Goal: Transaction & Acquisition: Purchase product/service

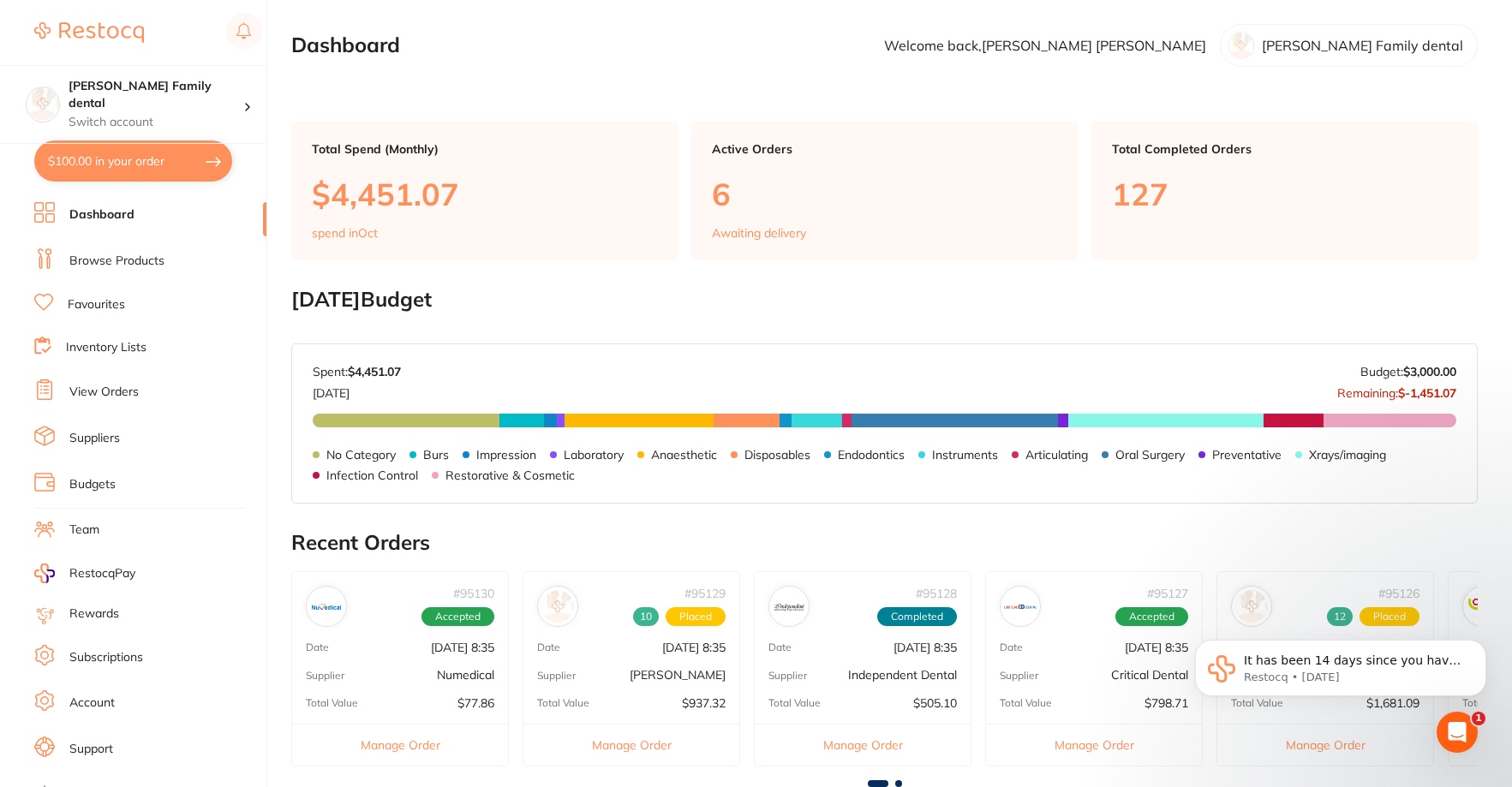
click at [128, 265] on link "Browse Products" at bounding box center [117, 261] width 95 height 17
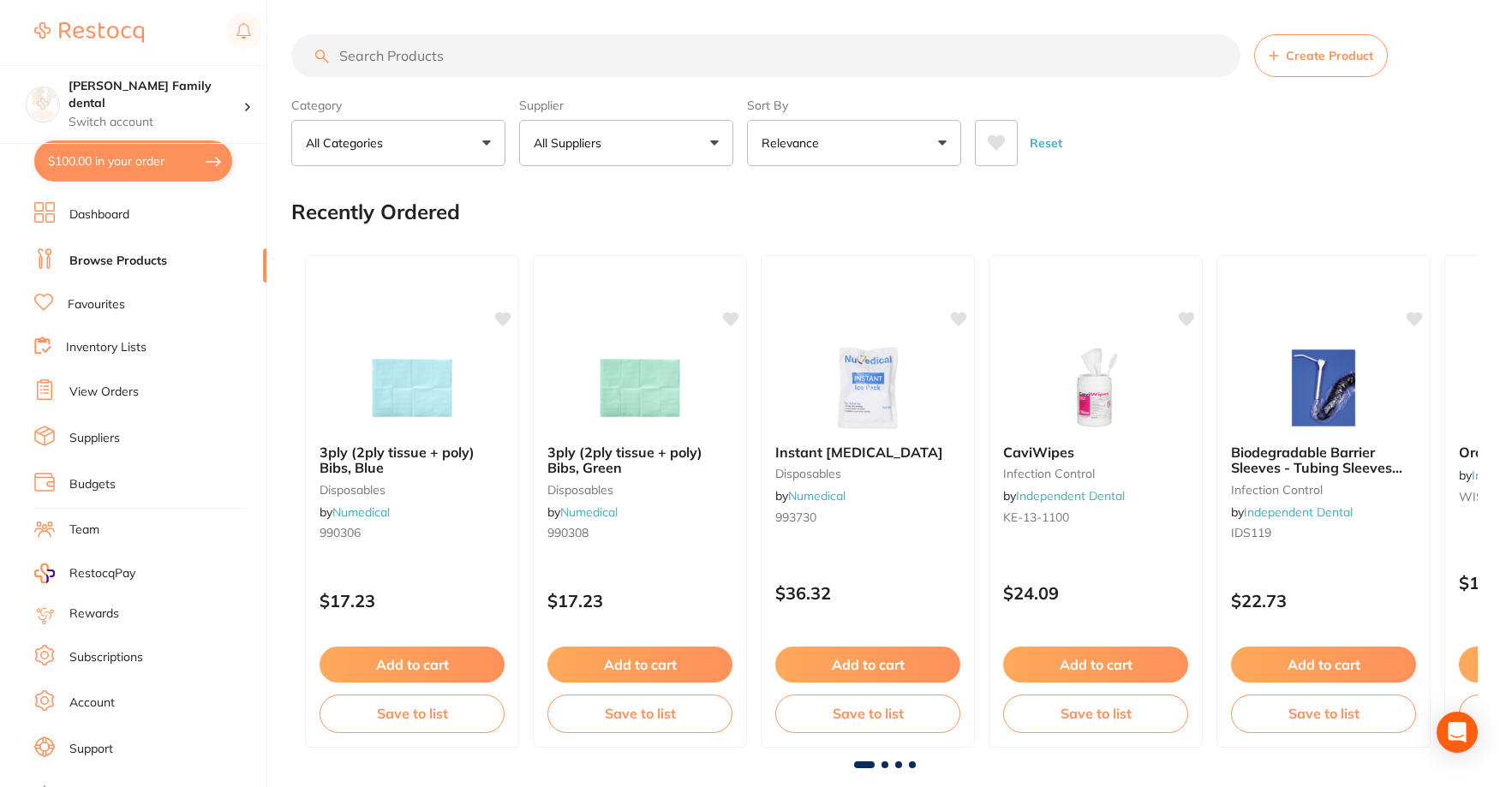
click at [494, 47] on input "search" at bounding box center [765, 56] width 949 height 42
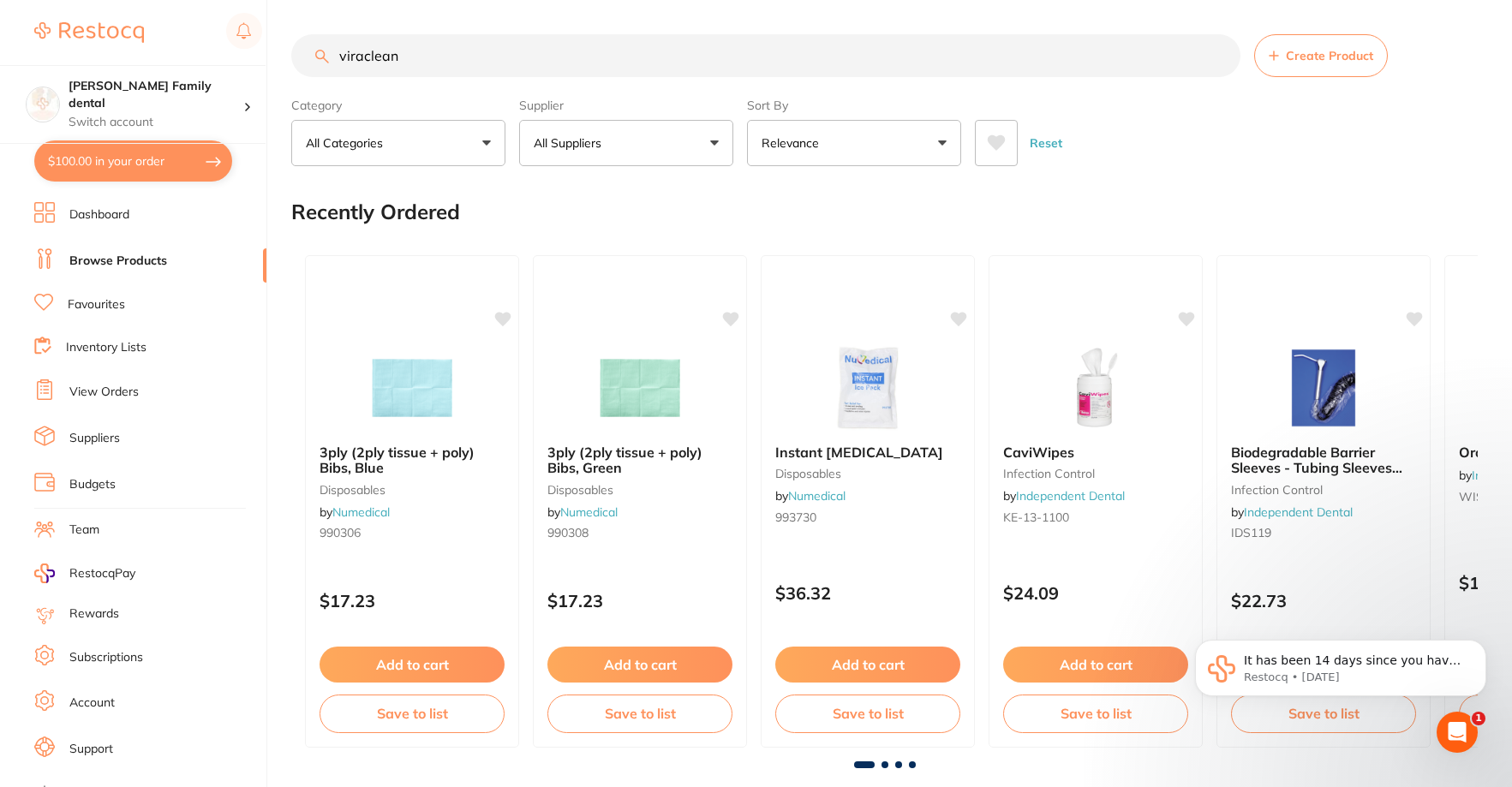
type input "viraclean"
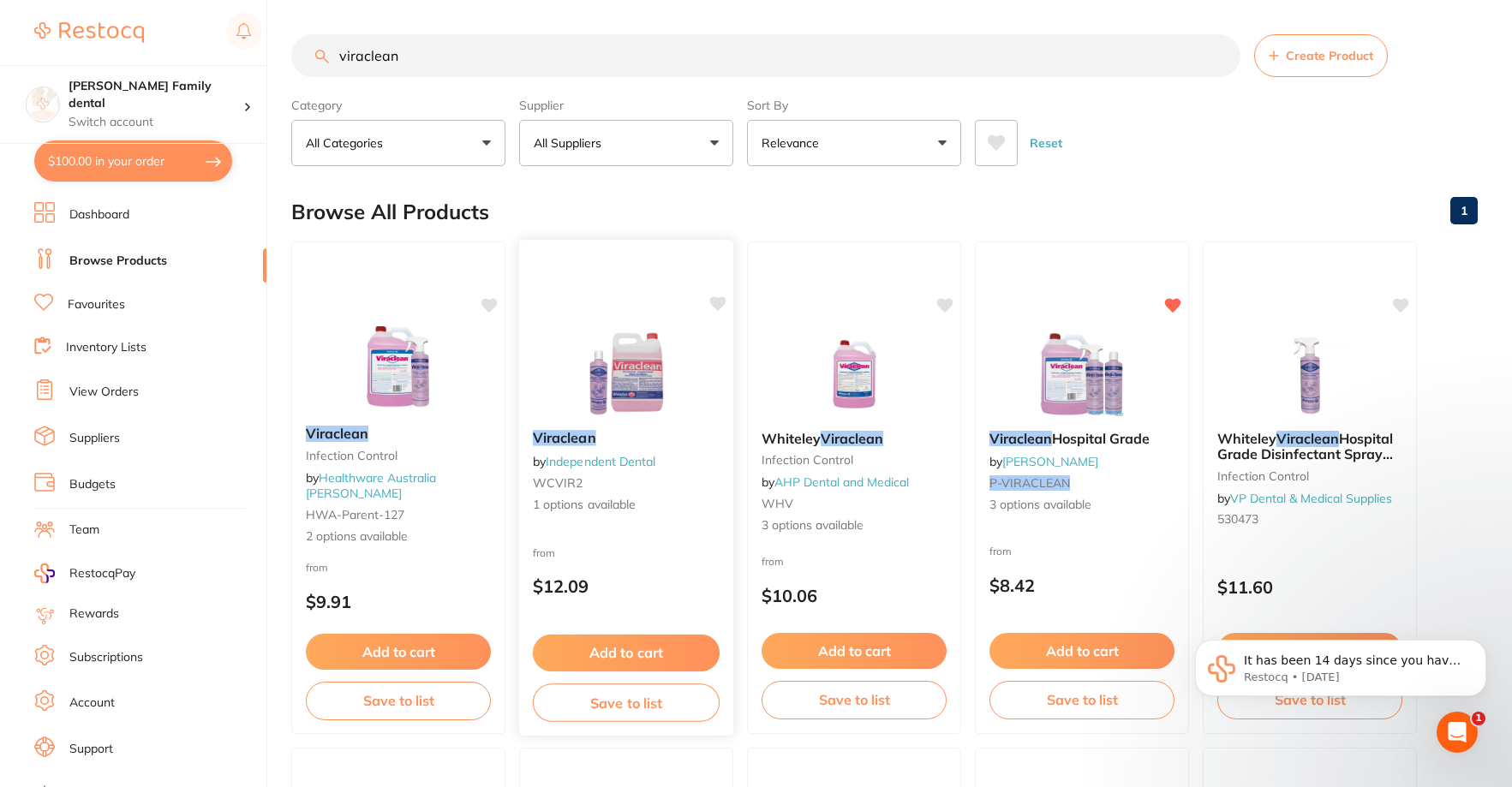
click at [605, 364] on img at bounding box center [625, 373] width 112 height 87
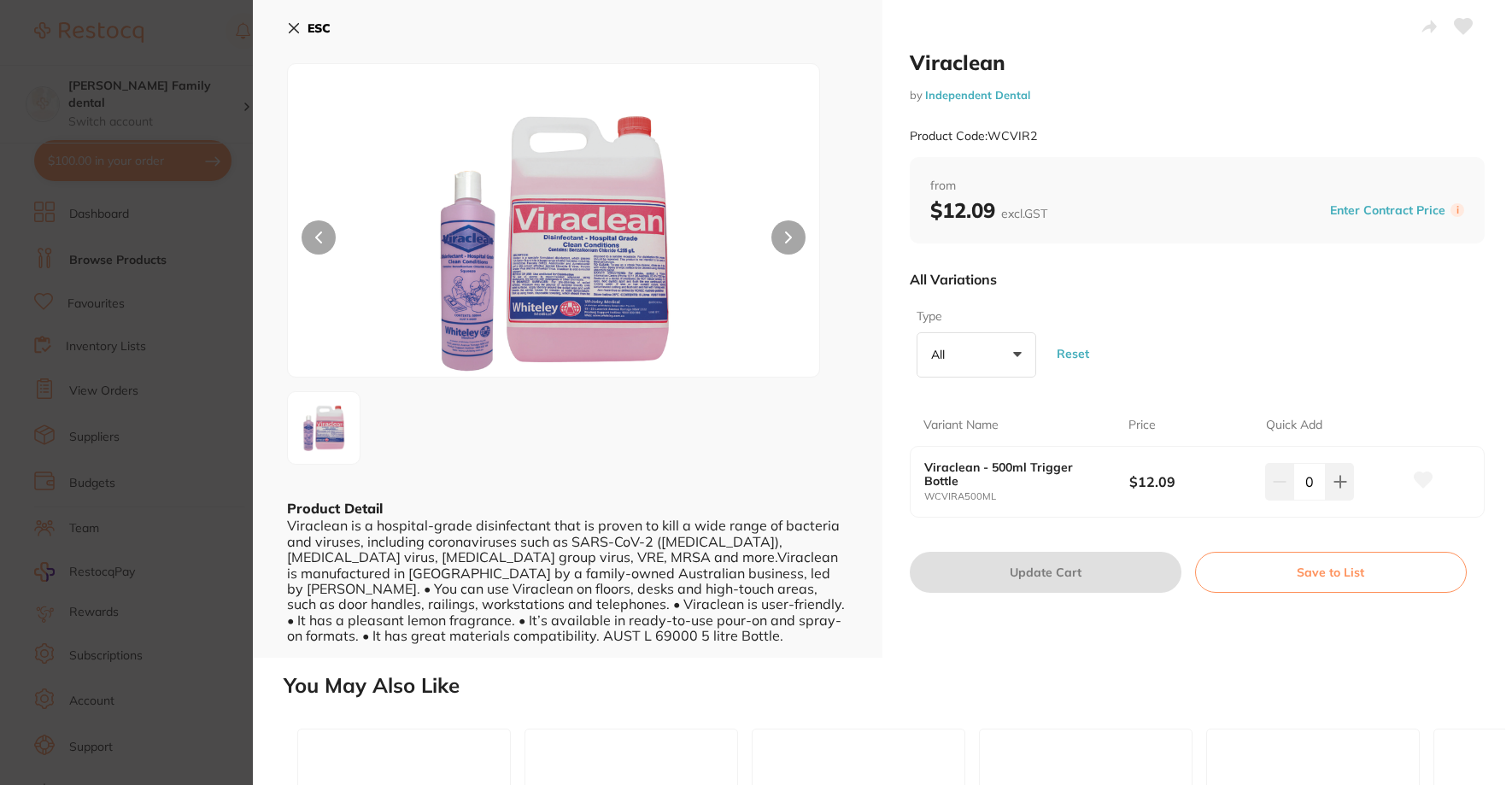
click at [305, 25] on button "ESC" at bounding box center [308, 28] width 43 height 29
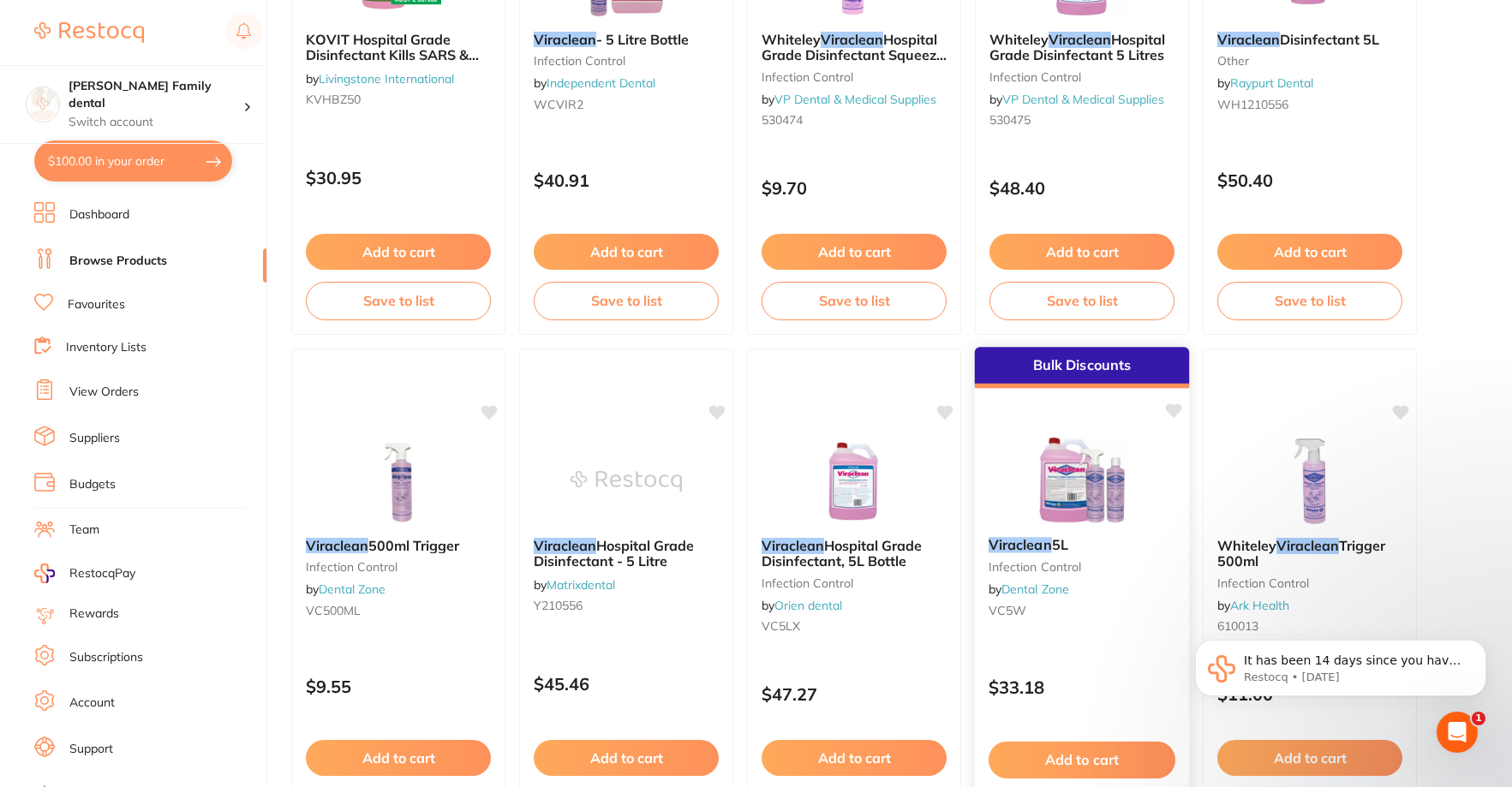
scroll to position [1457, 0]
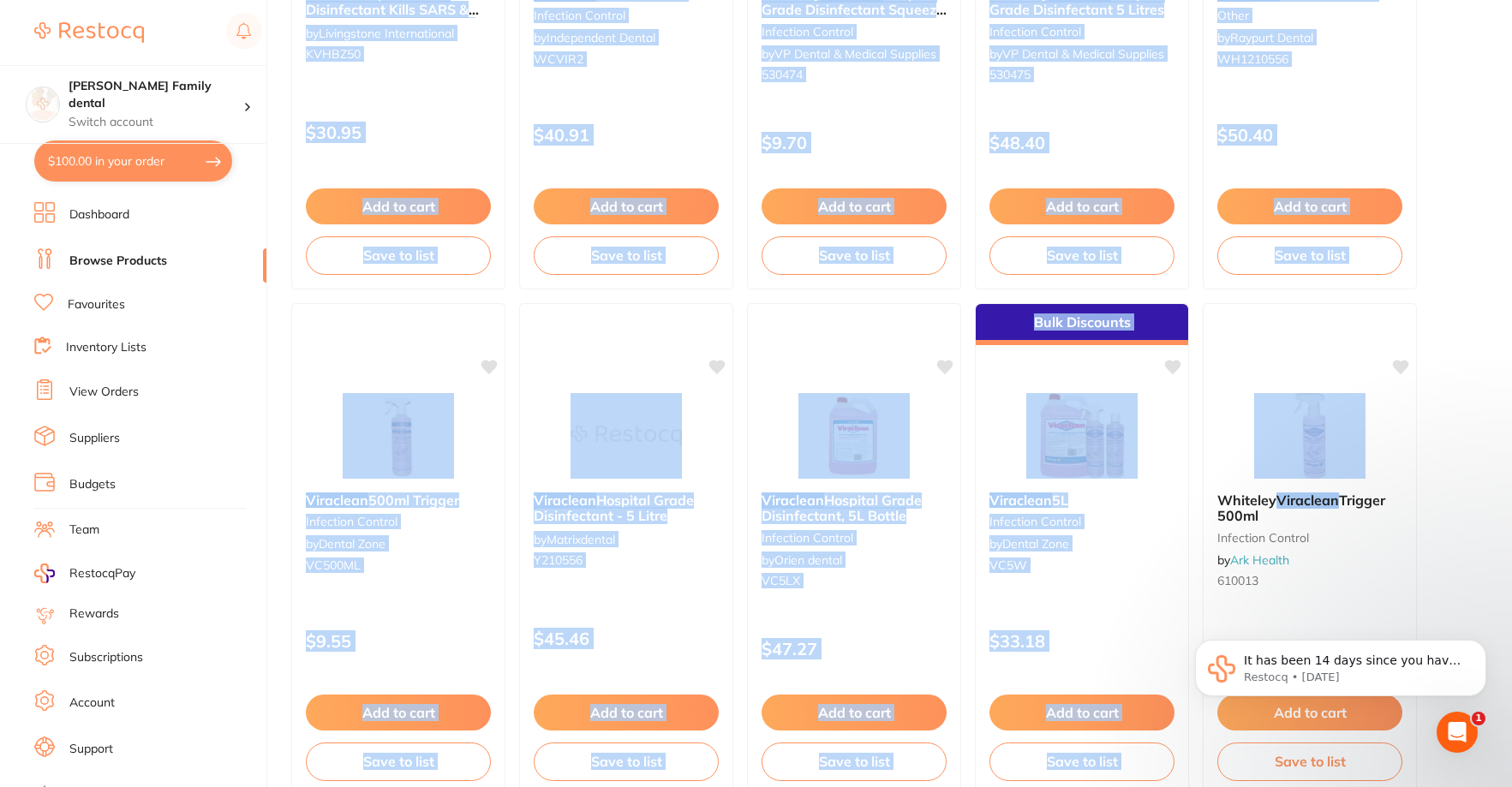
drag, startPoint x: 1507, startPoint y: 422, endPoint x: 1188, endPoint y: 279, distance: 349.6
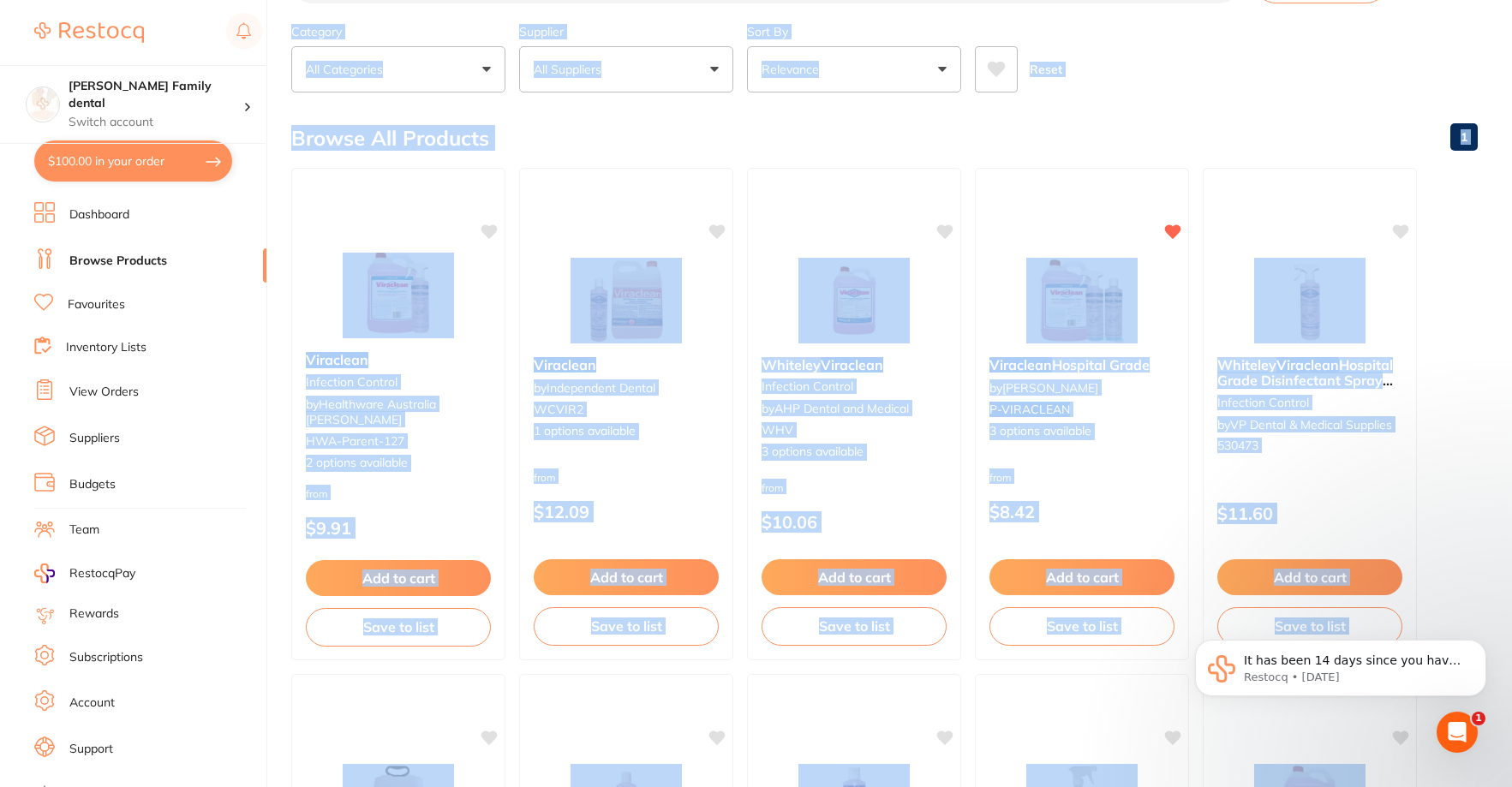
scroll to position [0, 0]
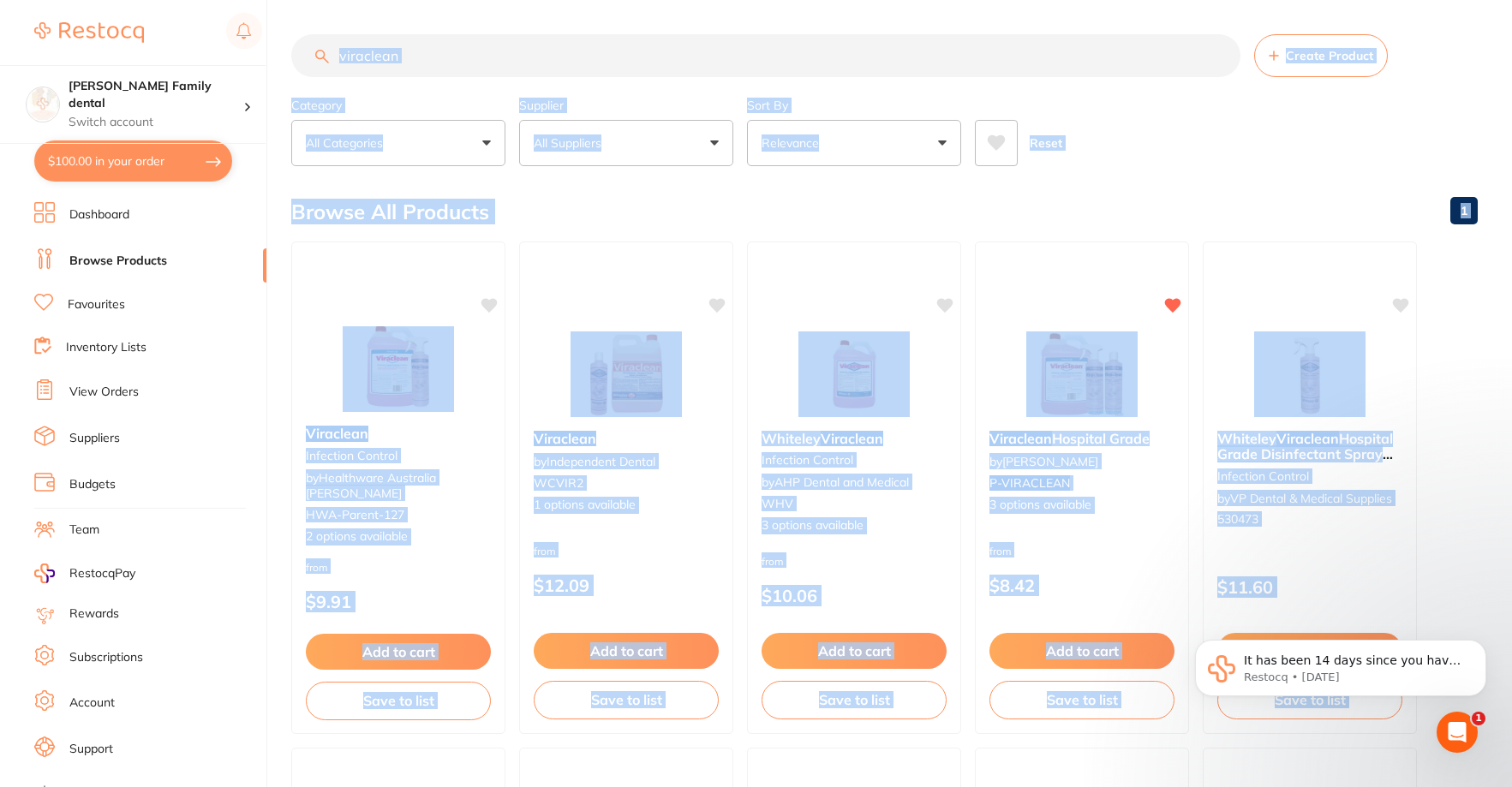
click at [674, 133] on button "All Suppliers" at bounding box center [626, 144] width 214 height 46
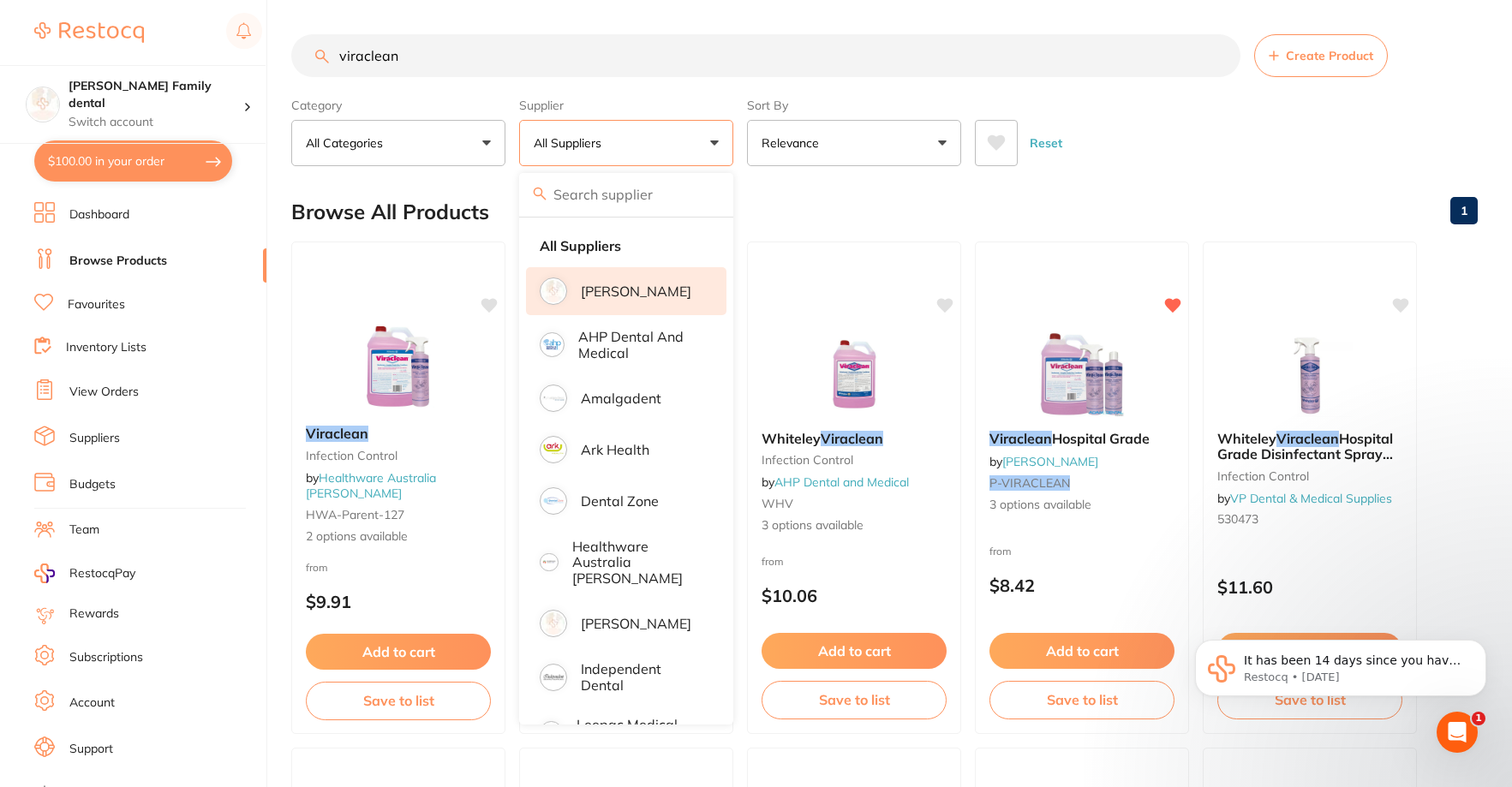
click at [651, 284] on p "[PERSON_NAME]" at bounding box center [636, 291] width 111 height 15
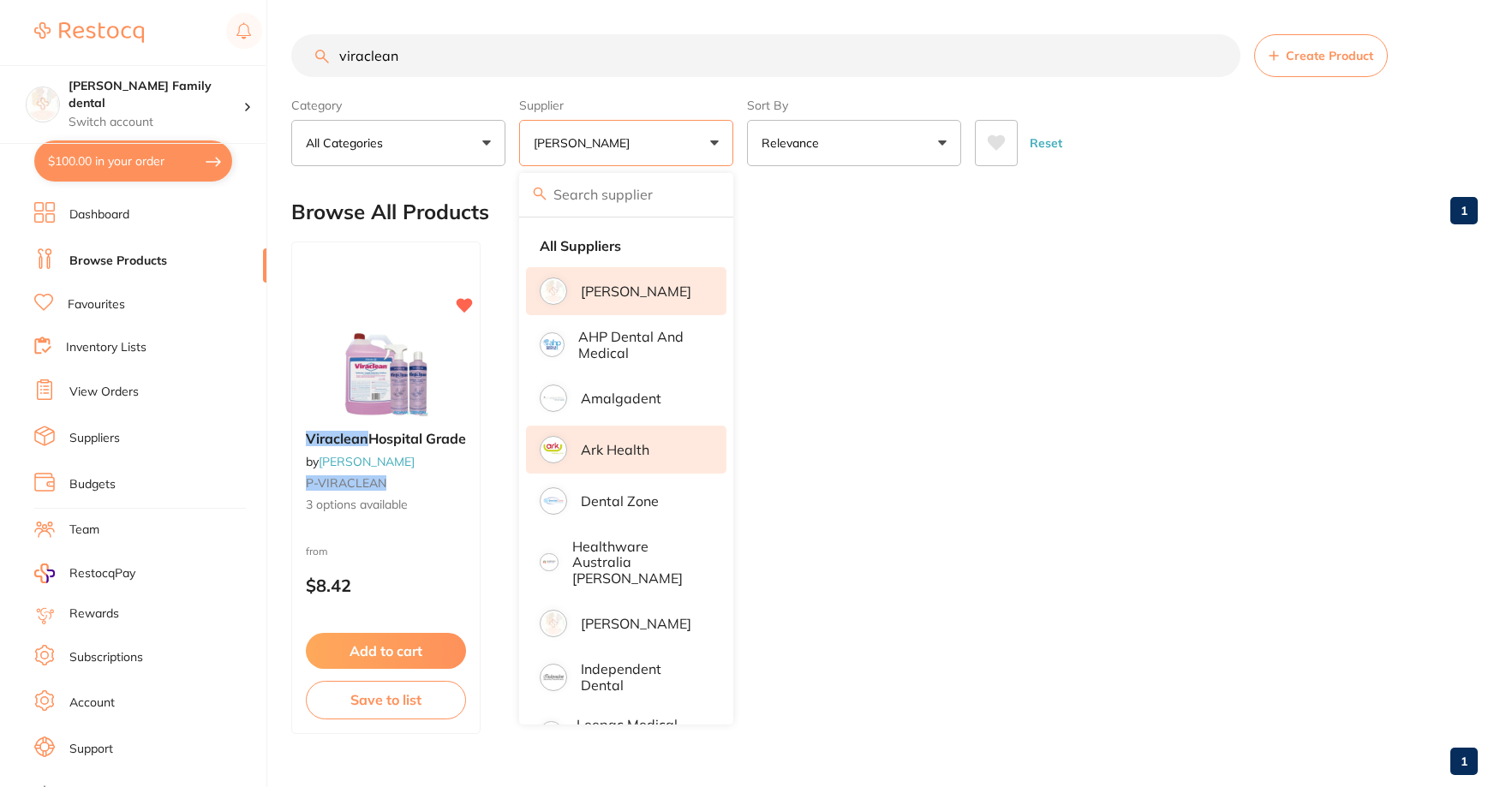
click at [628, 450] on p "Ark Health" at bounding box center [614, 450] width 68 height 15
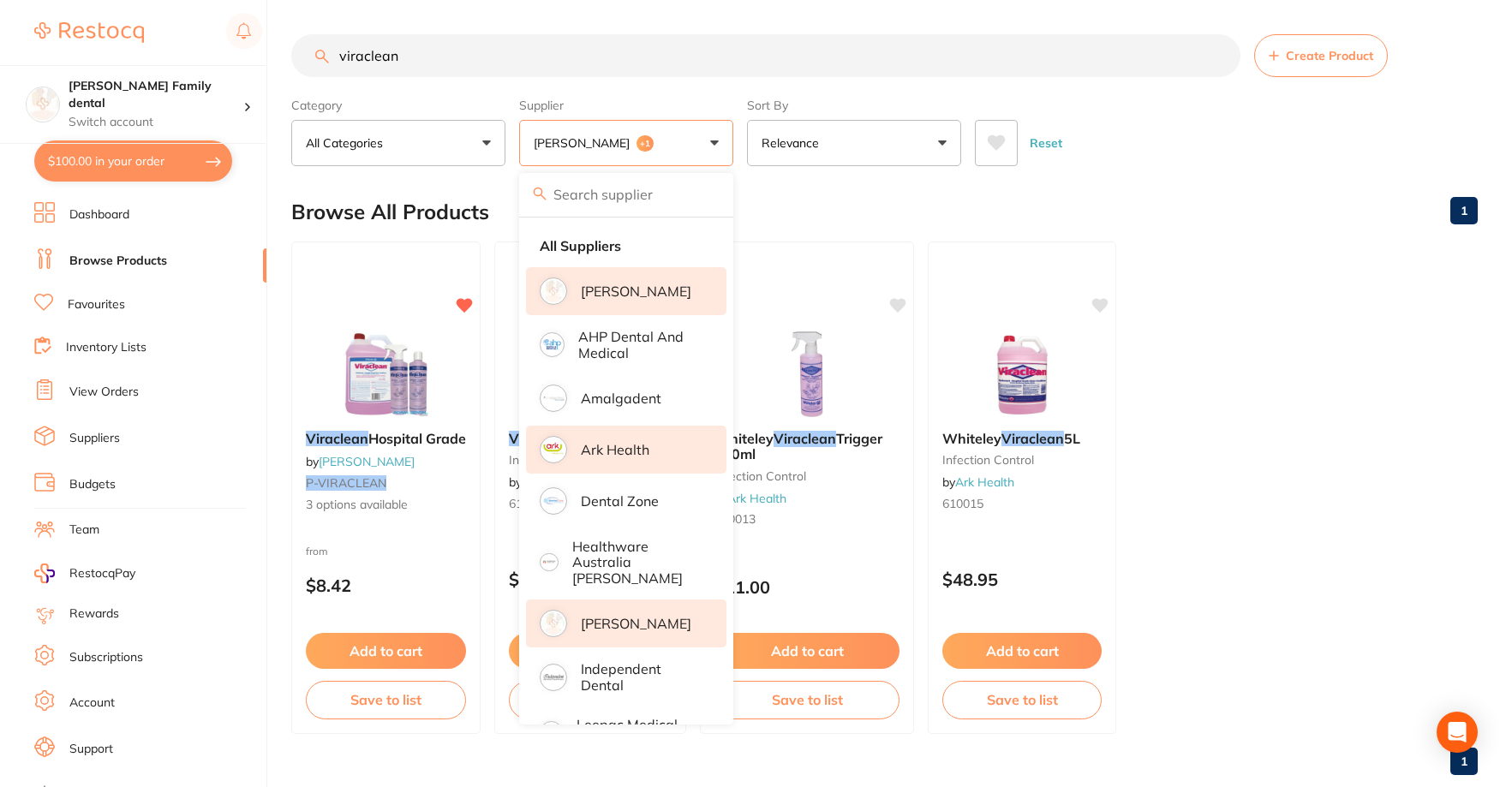
click at [635, 616] on p "[PERSON_NAME]" at bounding box center [636, 623] width 111 height 15
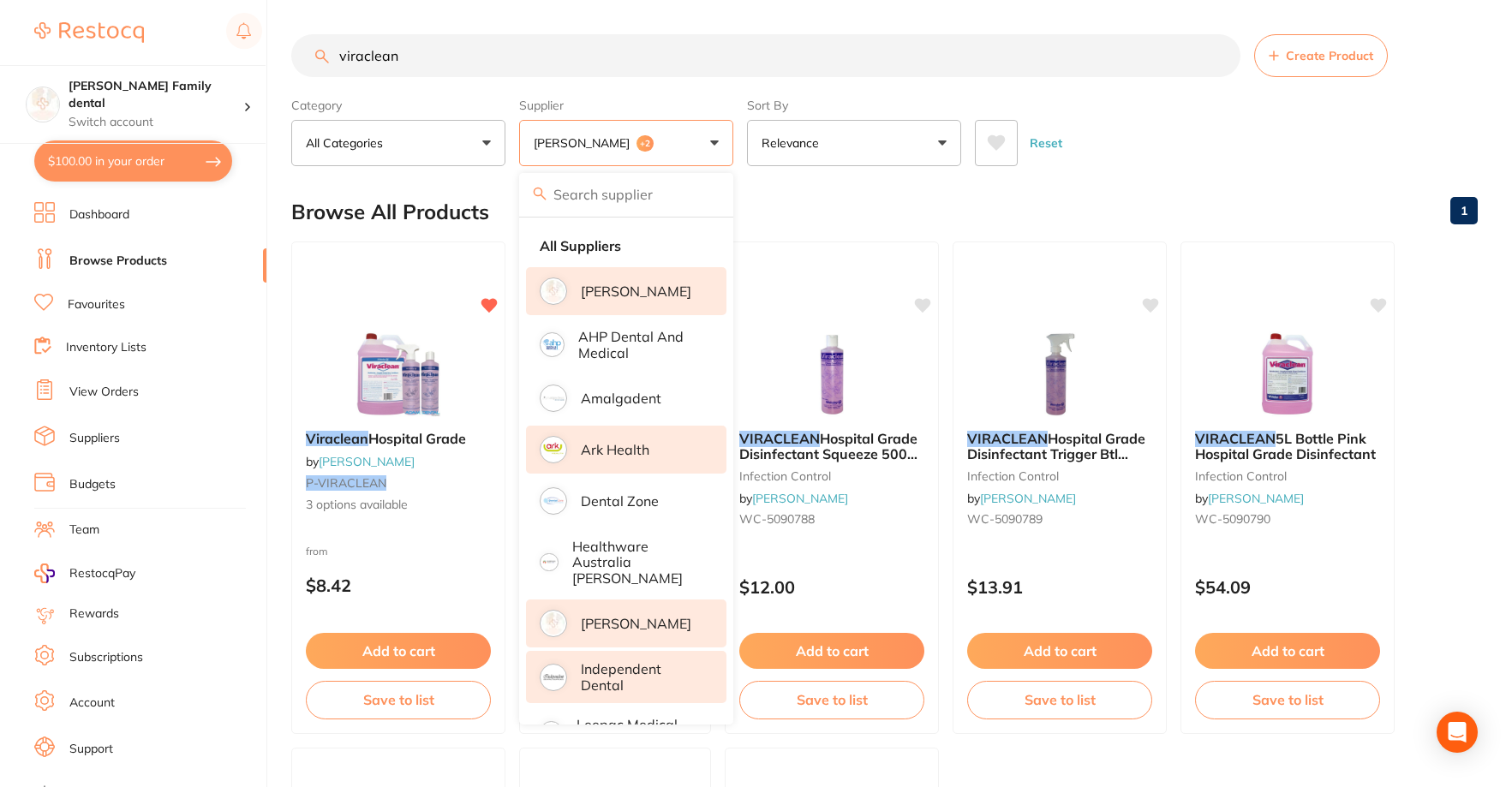
click at [639, 662] on p "Independent Dental" at bounding box center [641, 677] width 121 height 32
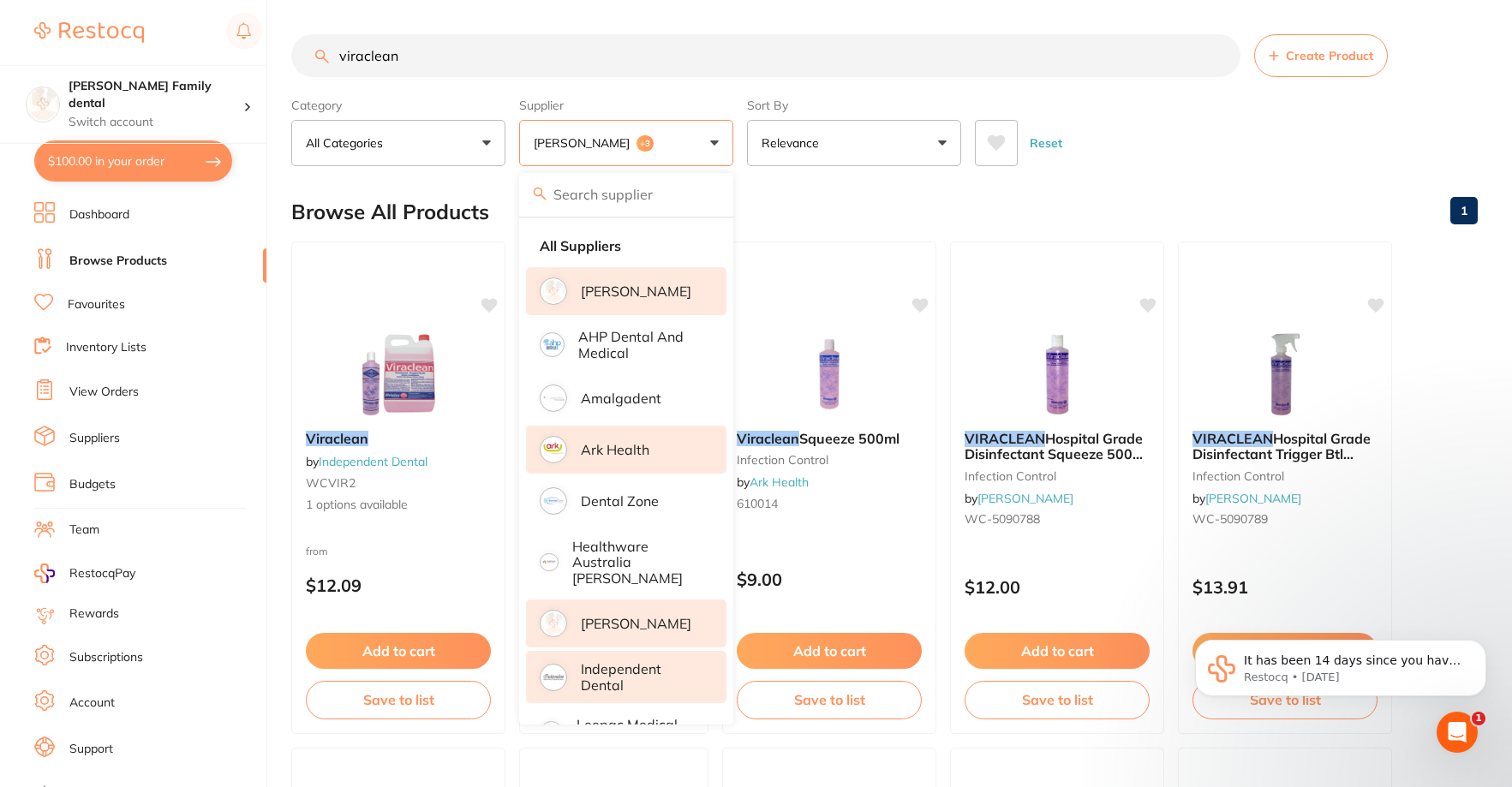
click at [871, 96] on div "Sort By Relevance Highest Price Lowest Price On Sale Relevance Clear" at bounding box center [853, 128] width 214 height 75
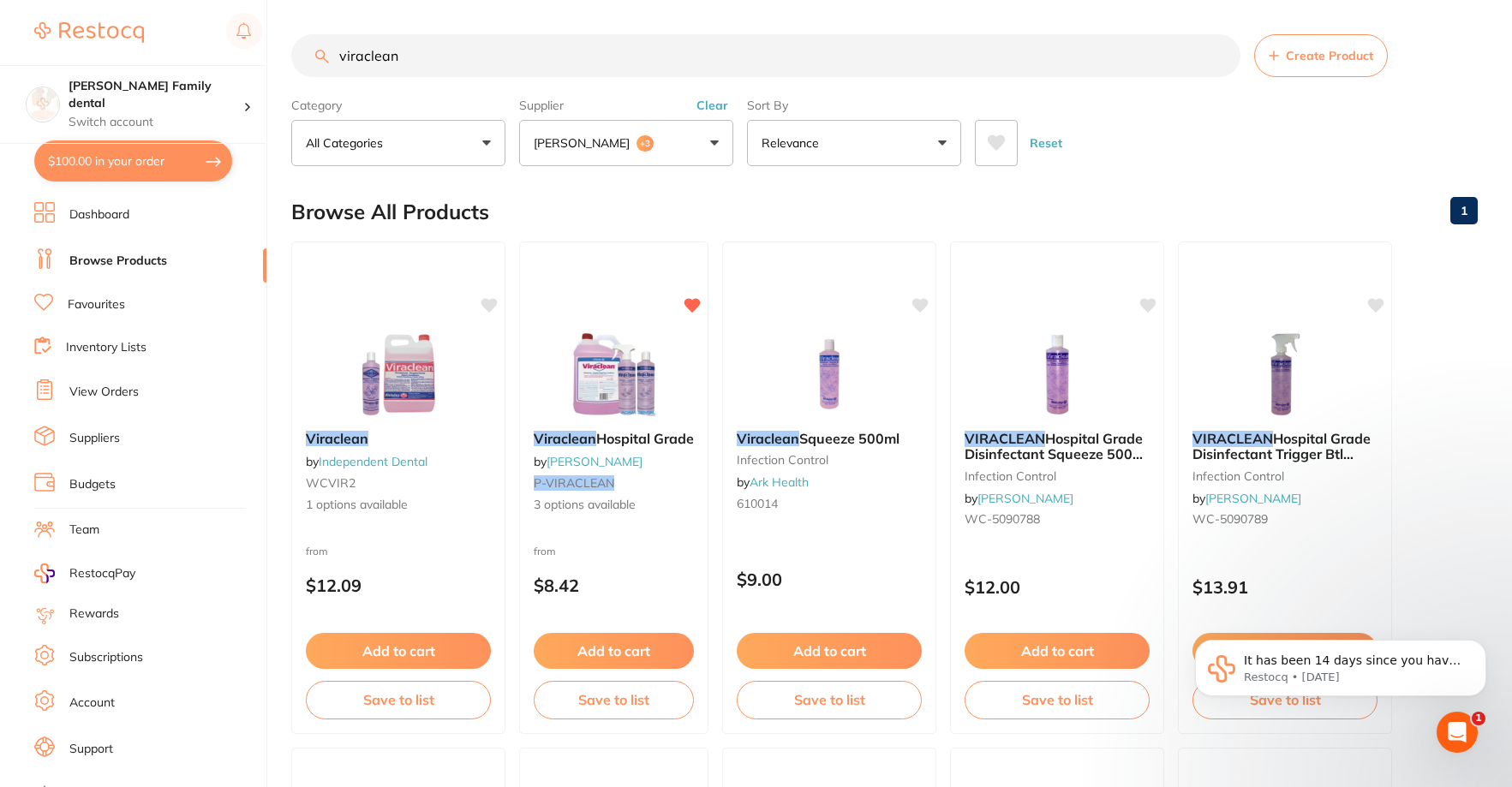
click at [688, 128] on button "[PERSON_NAME] +3" at bounding box center [626, 144] width 214 height 46
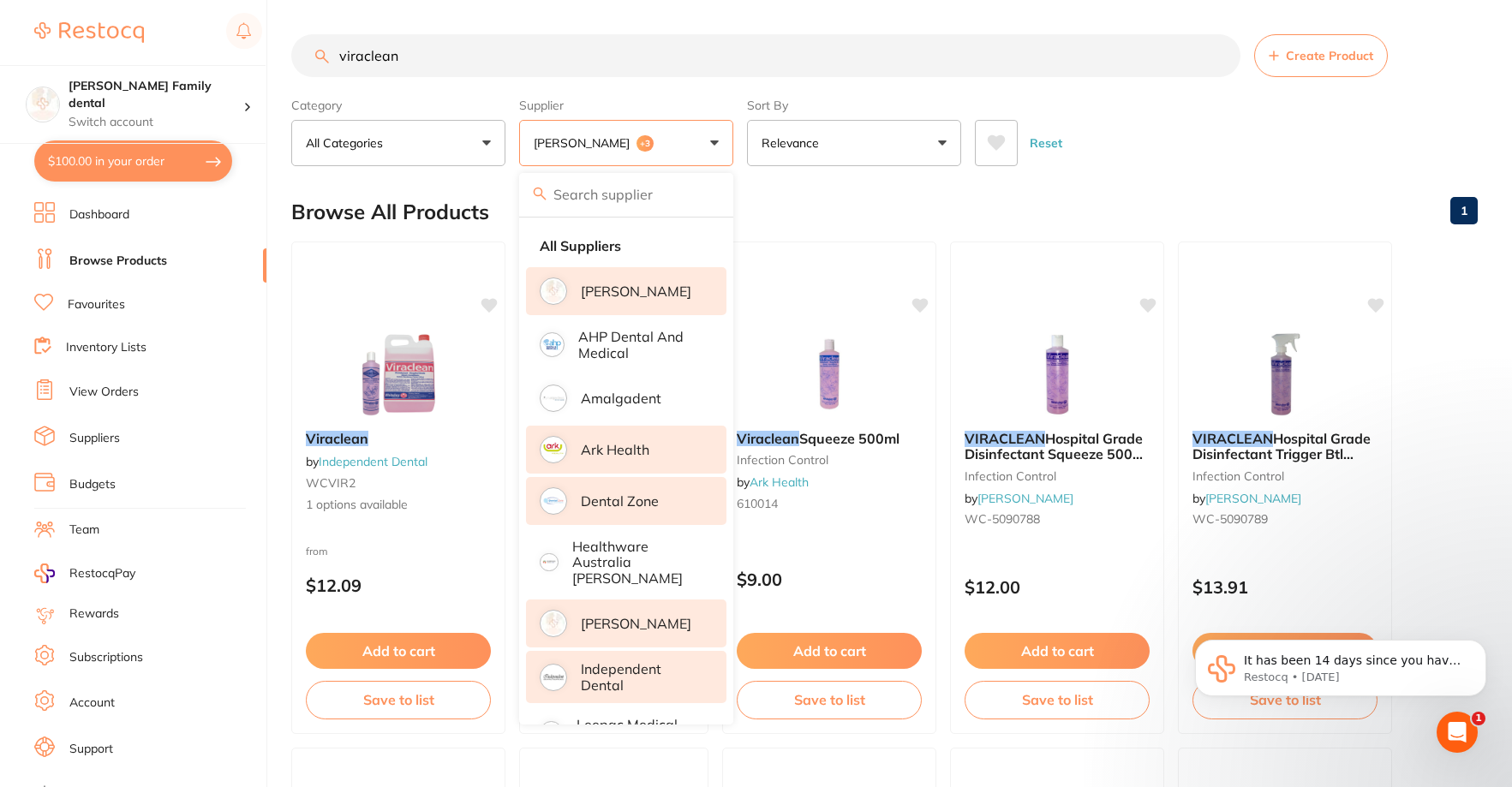
click at [624, 498] on p "Dental Zone" at bounding box center [619, 501] width 78 height 15
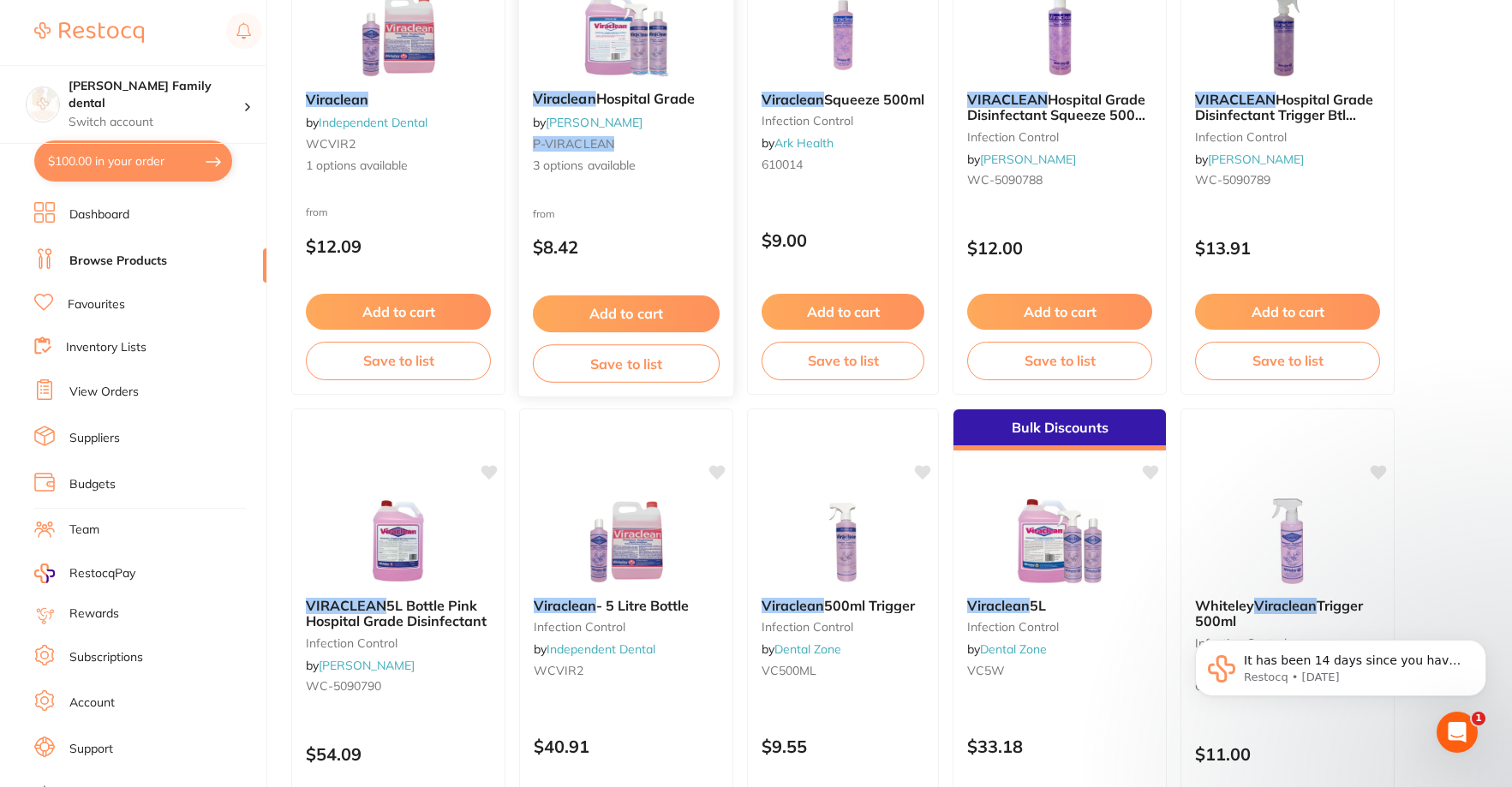
scroll to position [600, 0]
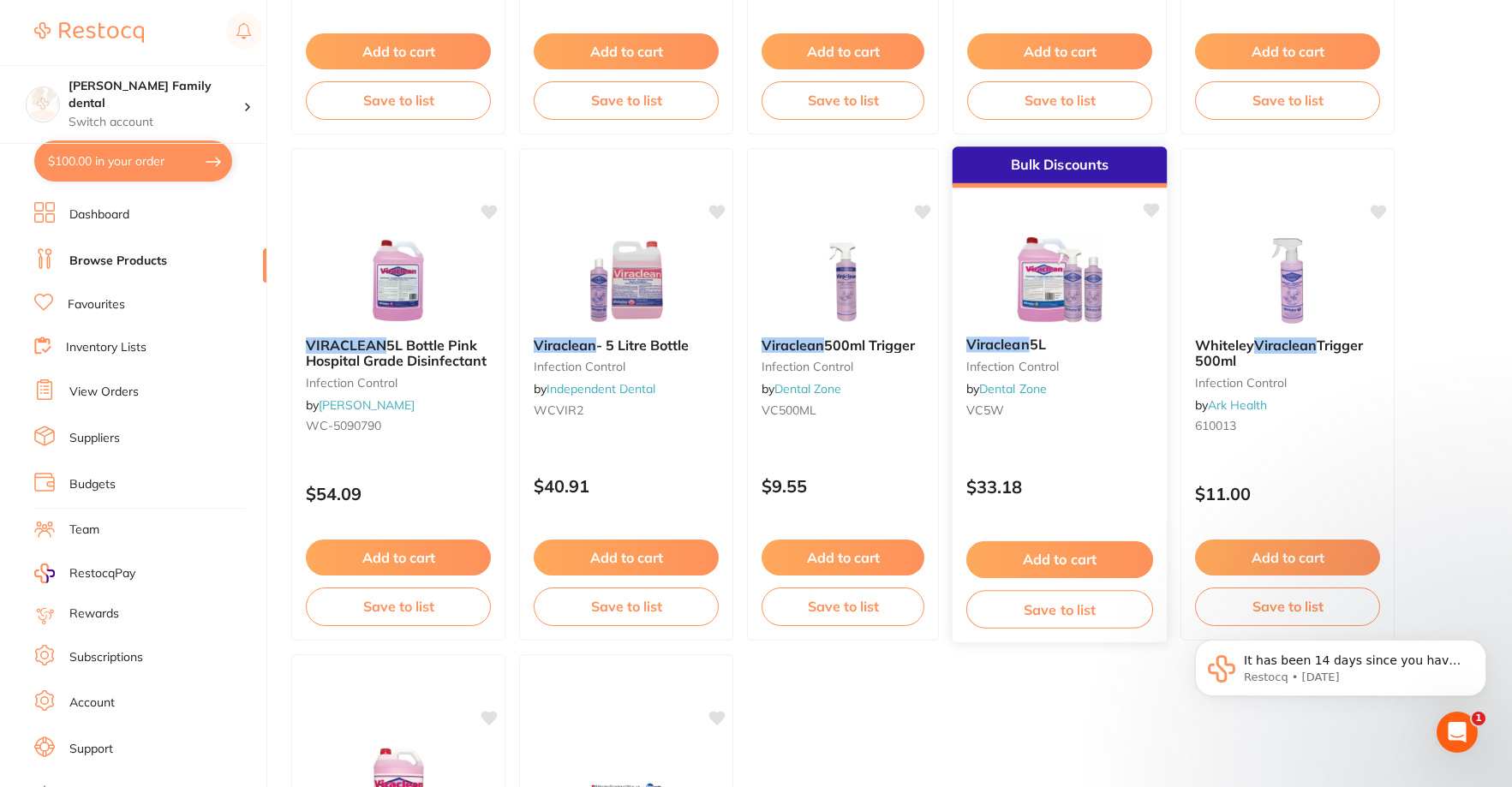
click at [1058, 311] on img at bounding box center [1058, 279] width 112 height 87
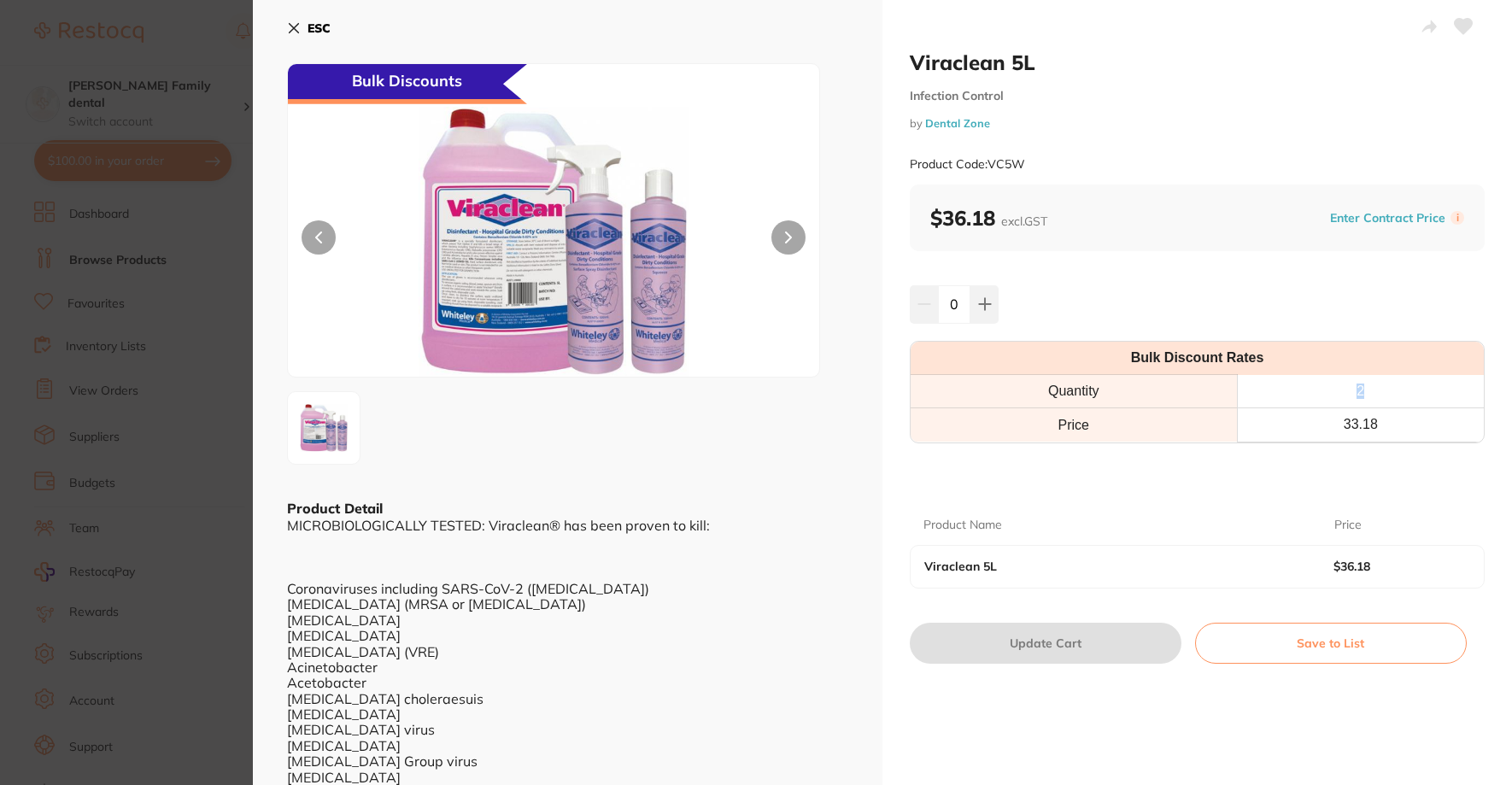
drag, startPoint x: 1342, startPoint y: 383, endPoint x: 1400, endPoint y: 389, distance: 58.3
click at [1400, 389] on th "2" at bounding box center [1360, 391] width 247 height 34
click at [970, 300] on button at bounding box center [984, 304] width 28 height 37
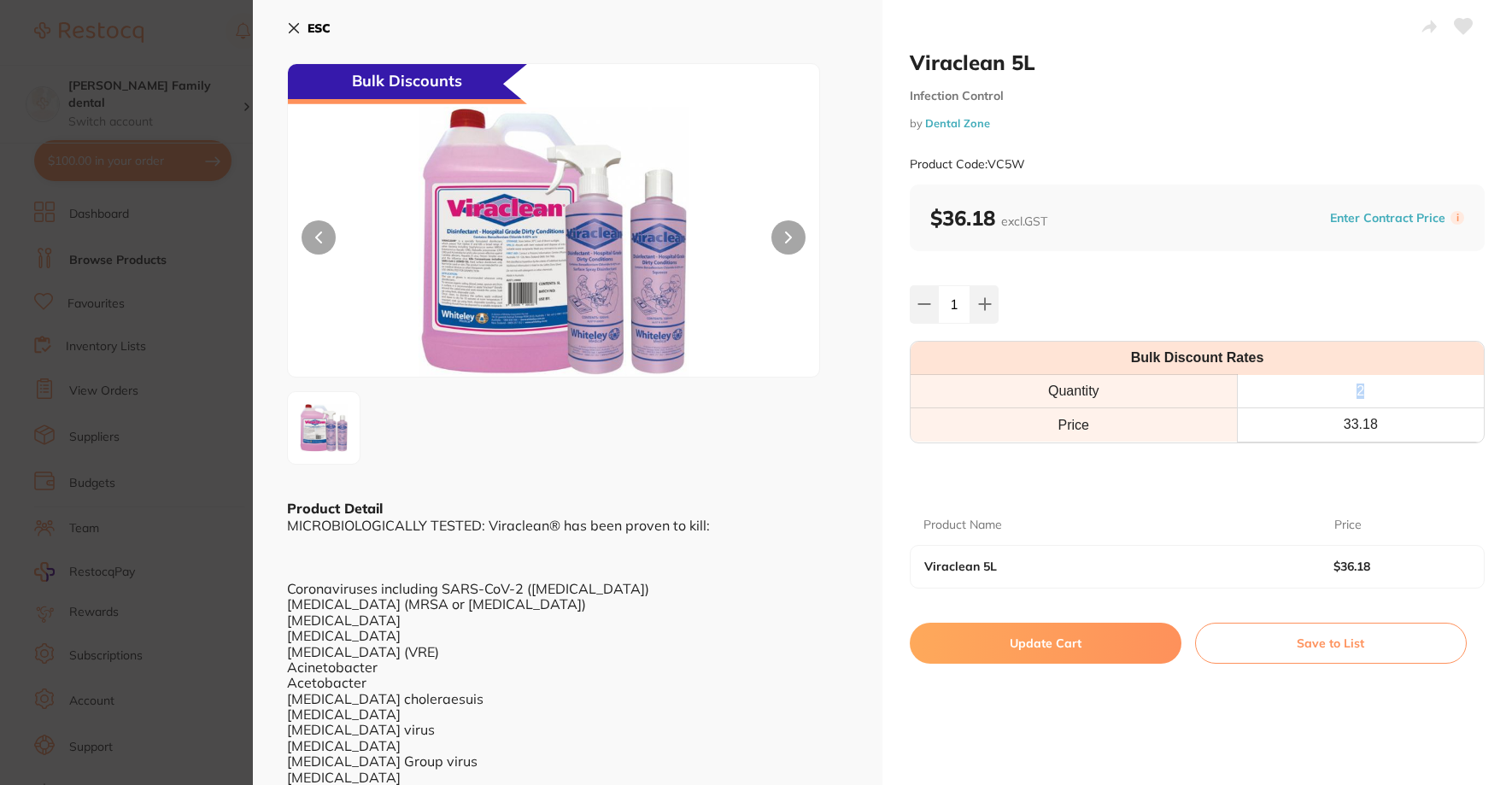
click at [988, 306] on icon at bounding box center [985, 304] width 13 height 13
type input "2"
click at [281, 27] on div "ESC Bulk Discounts Product Detail MICROBIOLOGICALLY TESTED: Viraclean® has been…" at bounding box center [567, 462] width 629 height 924
click at [299, 28] on icon at bounding box center [294, 28] width 13 height 13
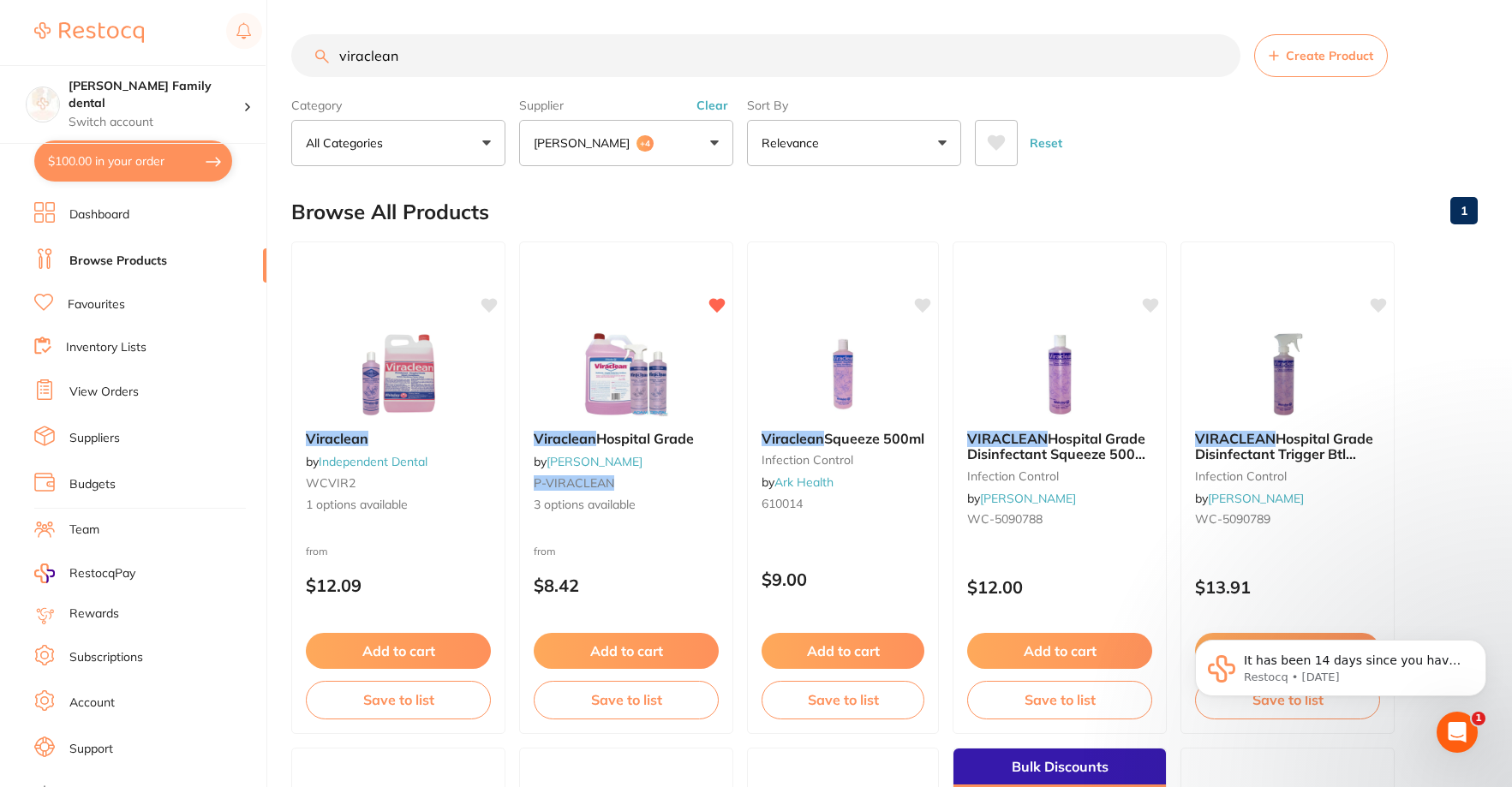
drag, startPoint x: 500, startPoint y: 48, endPoint x: 10, endPoint y: 0, distance: 492.3
click at [10, 0] on div "$100.00 [PERSON_NAME] Family dental Switch account [PERSON_NAME] Family dental …" at bounding box center [756, 393] width 1512 height 787
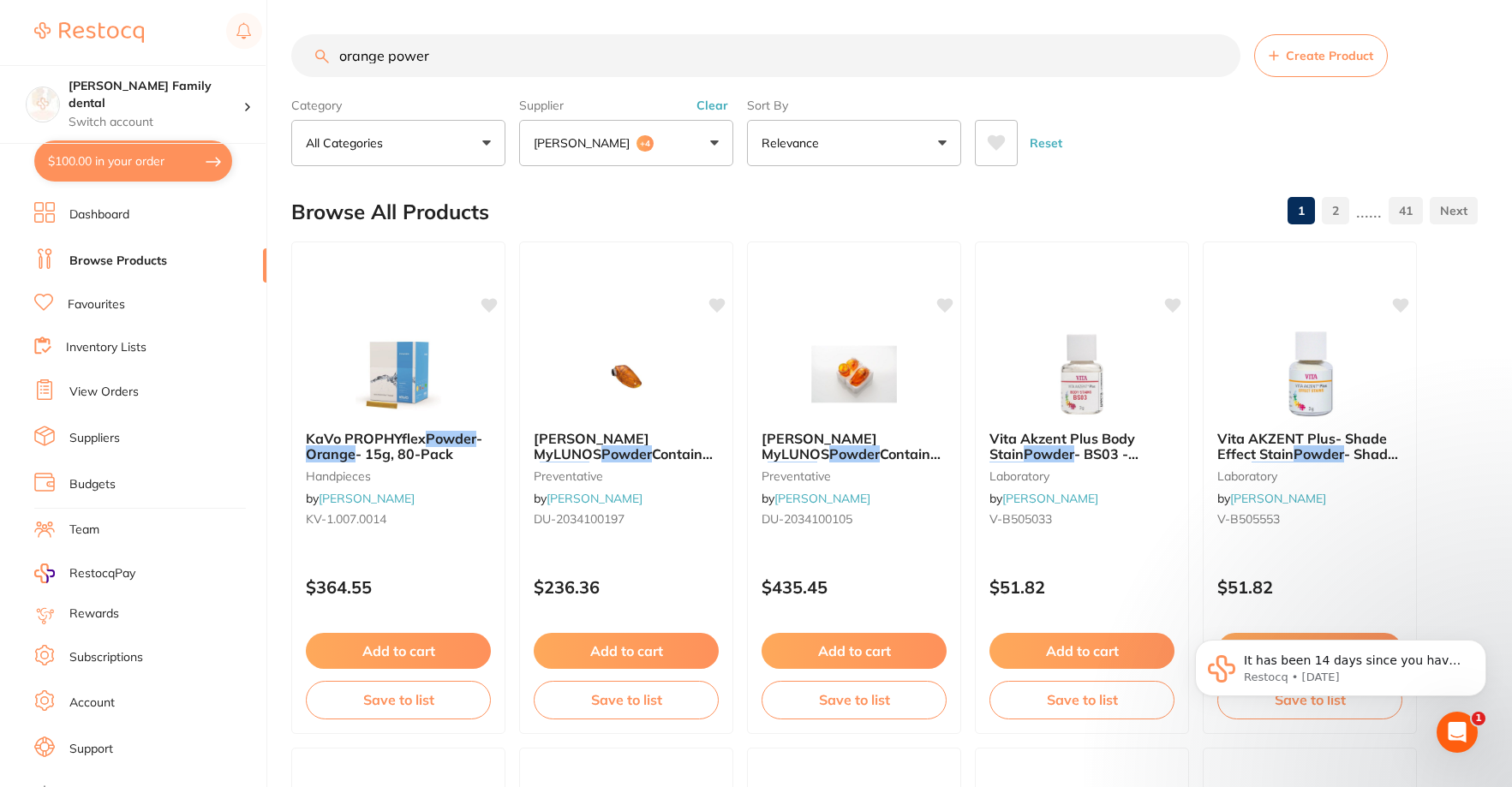
drag, startPoint x: 511, startPoint y: 62, endPoint x: 0, endPoint y: -19, distance: 517.4
click at [0, 0] on html "$100.00 [PERSON_NAME] Family dental Switch account [PERSON_NAME] Family dental …" at bounding box center [756, 393] width 1512 height 787
type input "sticky spot cleaner"
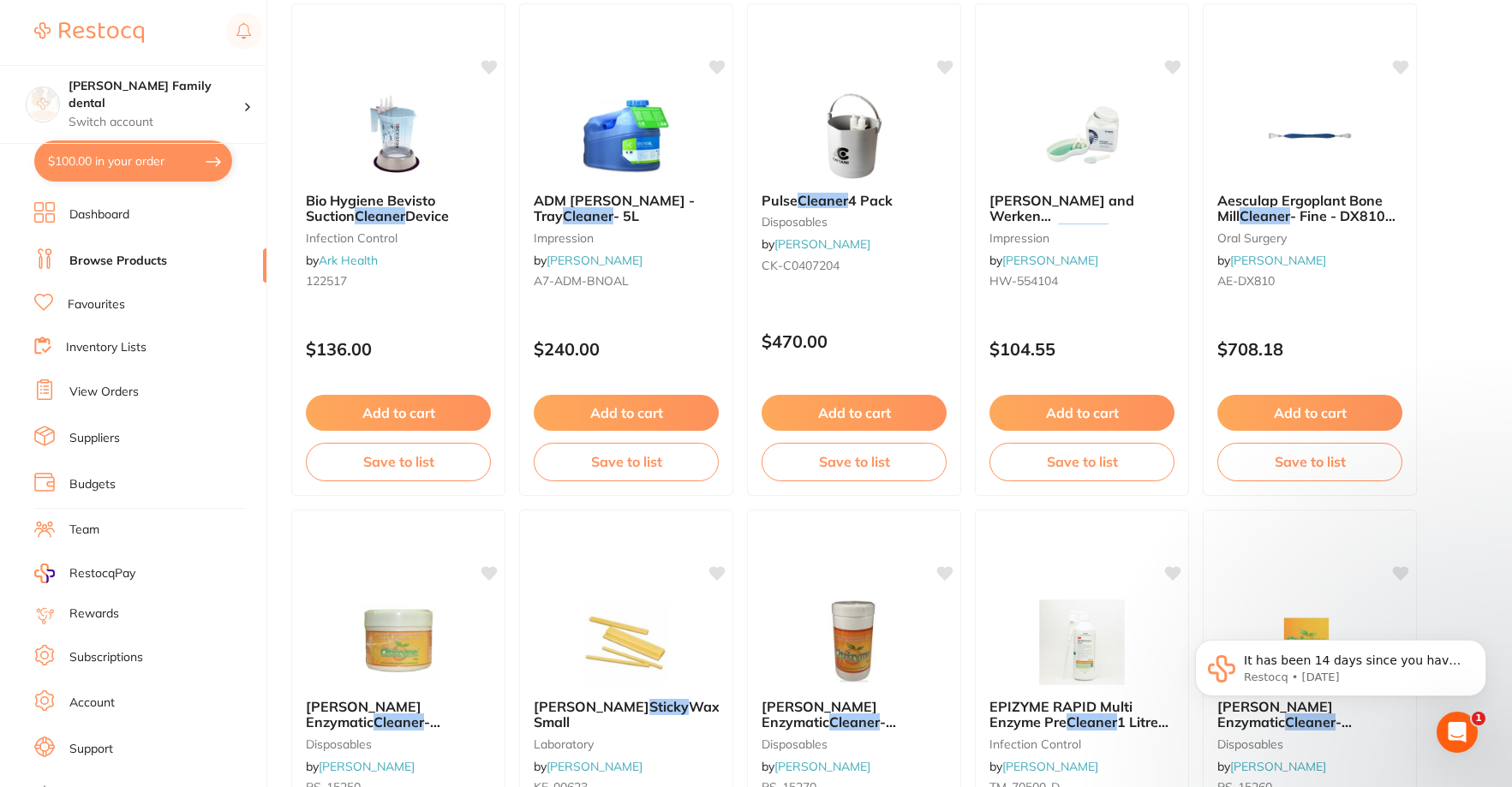
scroll to position [1371, 0]
